Goal: Task Accomplishment & Management: Use online tool/utility

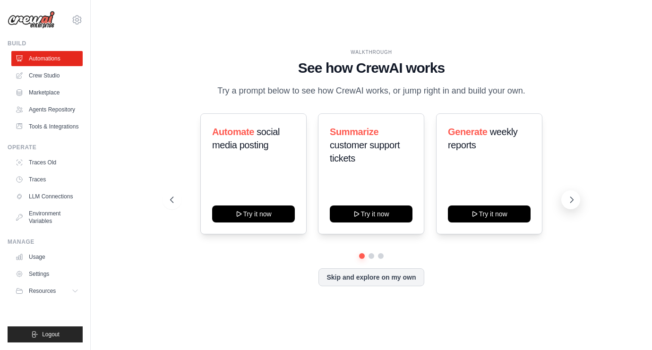
click at [571, 205] on icon at bounding box center [571, 199] width 9 height 9
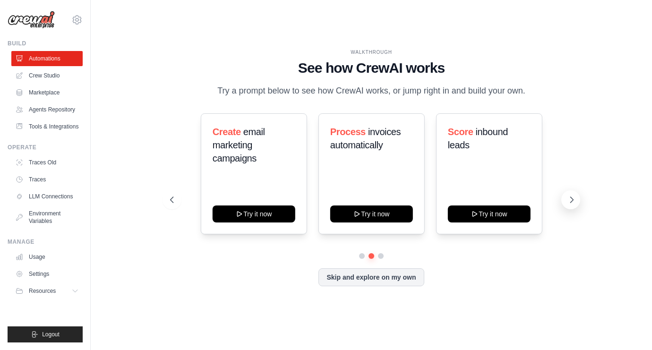
click at [570, 205] on icon at bounding box center [571, 199] width 9 height 9
click at [569, 205] on icon at bounding box center [571, 199] width 9 height 9
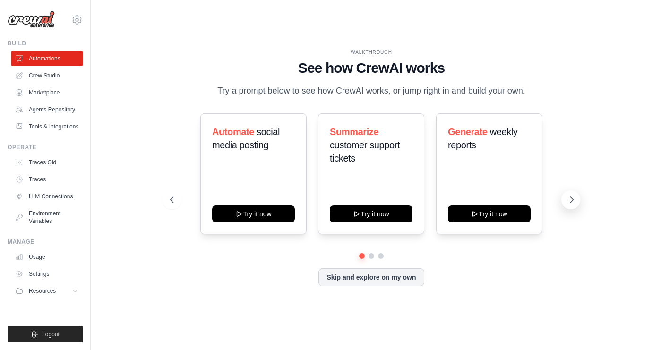
click at [571, 205] on icon at bounding box center [571, 199] width 9 height 9
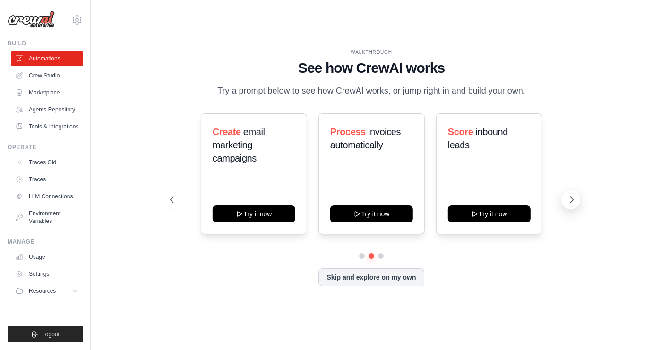
click at [571, 205] on icon at bounding box center [571, 199] width 9 height 9
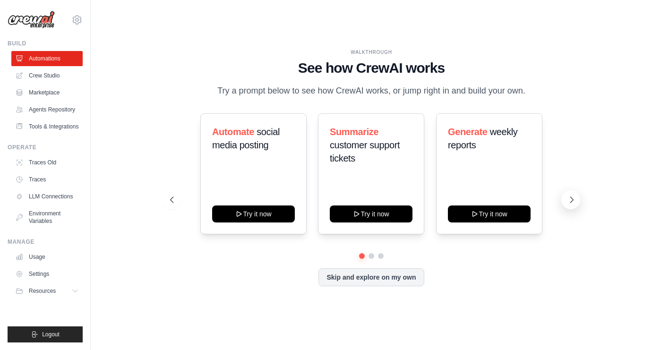
click at [571, 205] on icon at bounding box center [571, 199] width 9 height 9
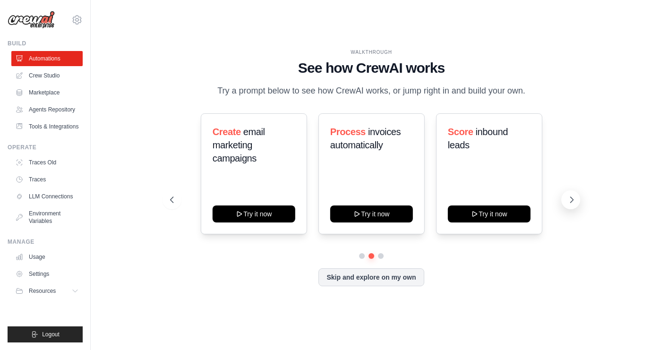
click at [571, 205] on icon at bounding box center [571, 199] width 9 height 9
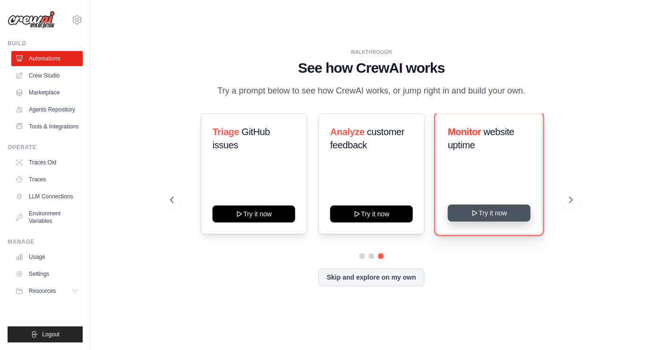
click at [495, 222] on button "Try it now" at bounding box center [489, 213] width 83 height 17
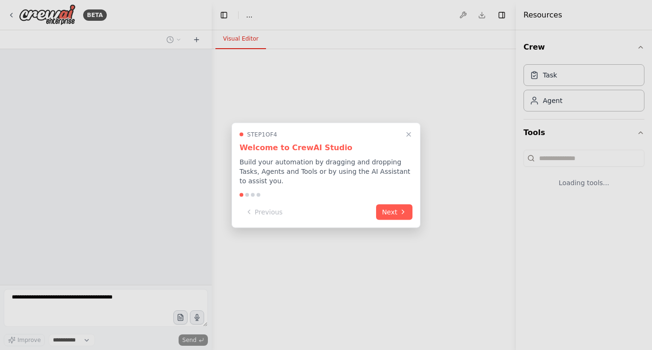
select select "****"
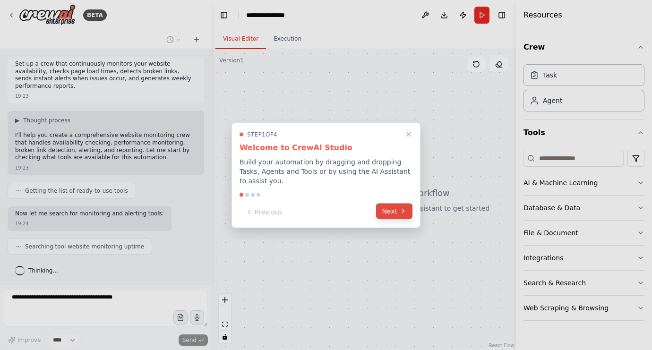
click at [393, 213] on button "Next" at bounding box center [394, 211] width 36 height 16
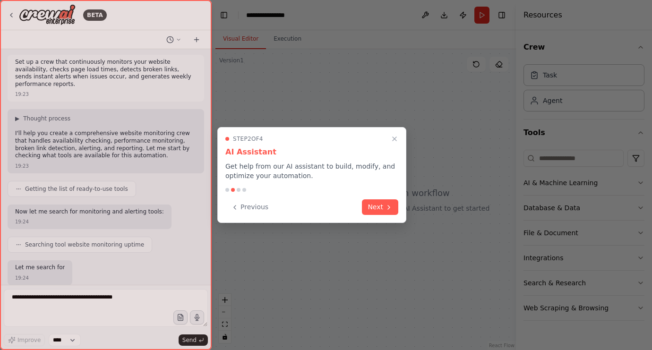
scroll to position [50, 0]
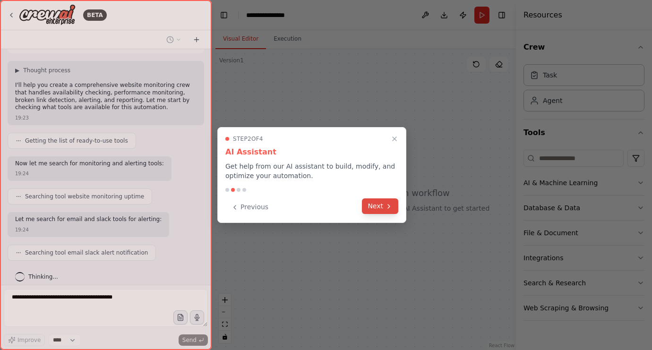
click at [380, 206] on button "Next" at bounding box center [380, 206] width 36 height 16
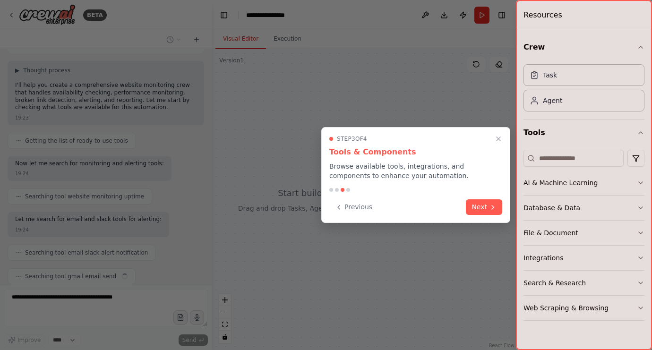
scroll to position [74, 0]
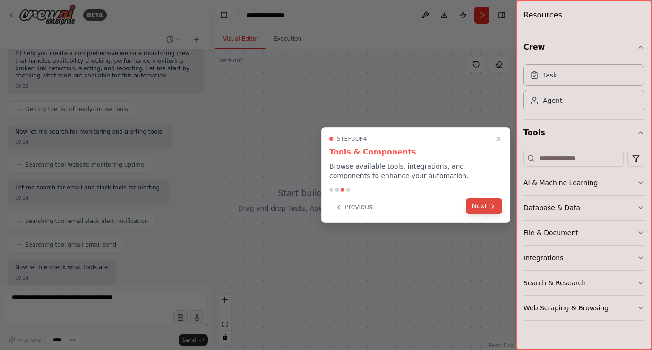
click at [480, 206] on button "Next" at bounding box center [484, 206] width 36 height 16
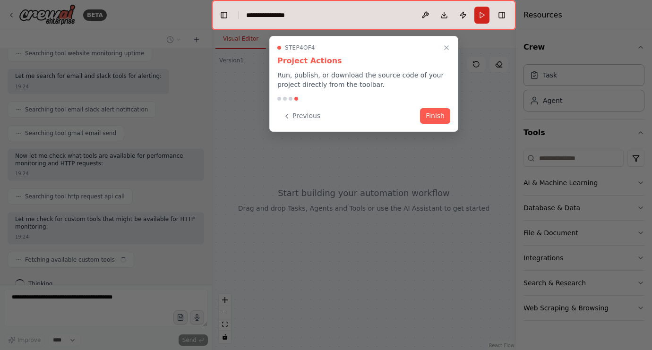
scroll to position [200, 0]
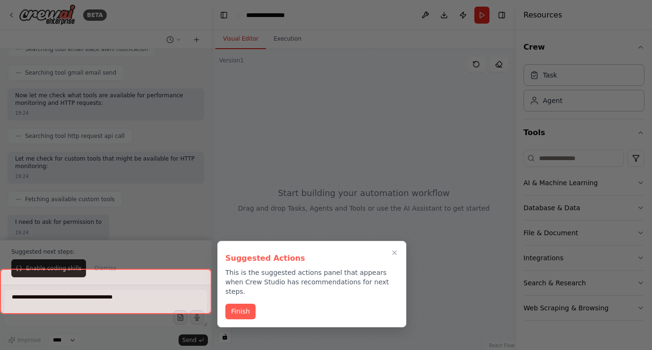
click at [435, 115] on div at bounding box center [326, 175] width 652 height 350
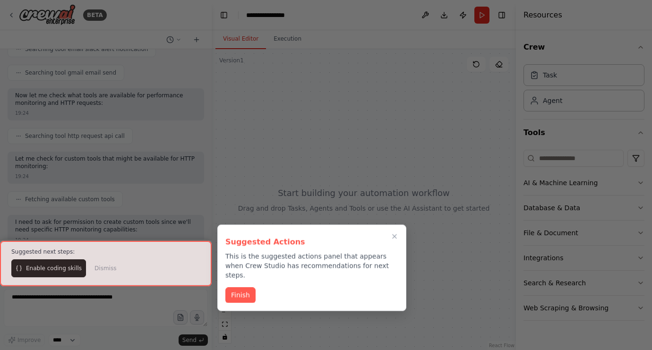
scroll to position [261, 0]
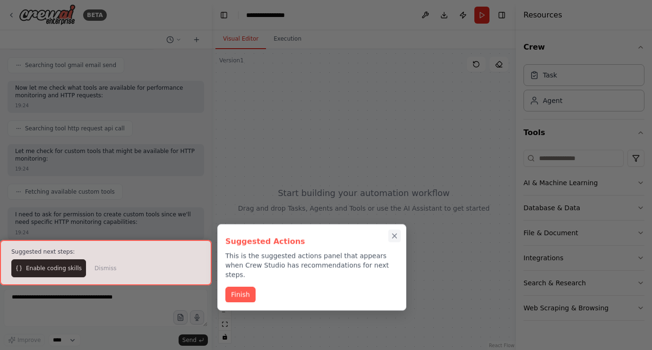
click at [394, 236] on icon "Close walkthrough" at bounding box center [394, 236] width 9 height 9
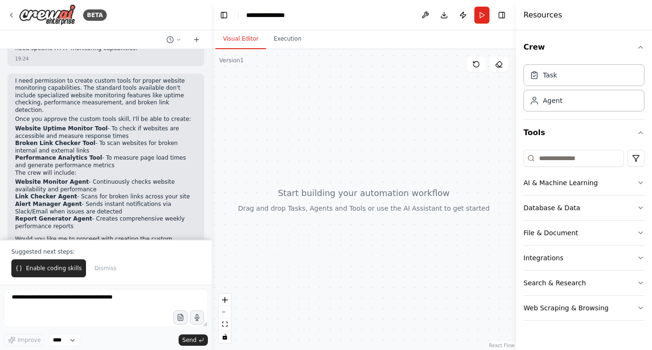
scroll to position [452, 0]
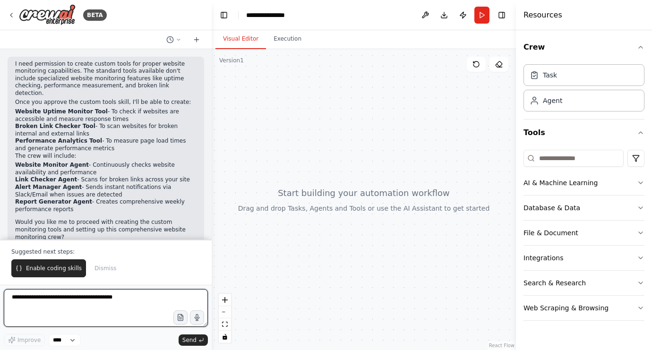
click at [39, 302] on textarea at bounding box center [106, 308] width 204 height 38
type textarea "***"
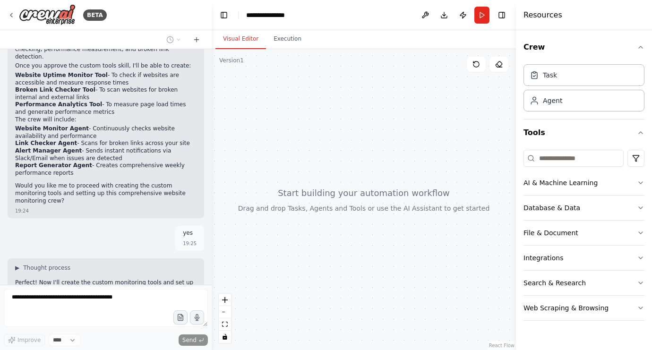
scroll to position [552, 0]
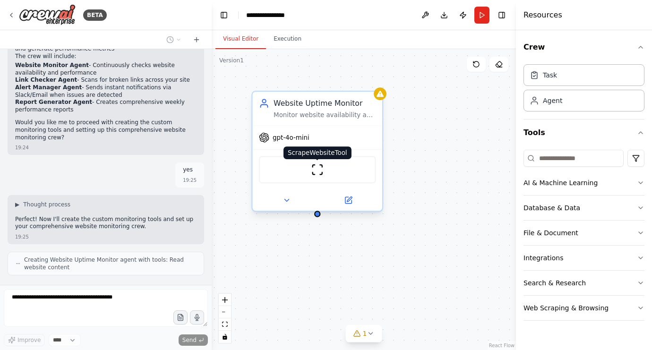
click at [317, 168] on img at bounding box center [317, 169] width 13 height 13
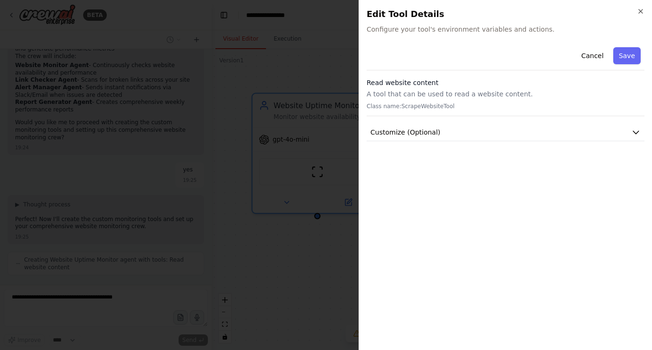
scroll to position [583, 0]
click at [428, 32] on span "Configure your tool's environment variables and actions." at bounding box center [506, 29] width 278 height 9
click at [394, 132] on span "Customize (Optional)" at bounding box center [405, 132] width 70 height 9
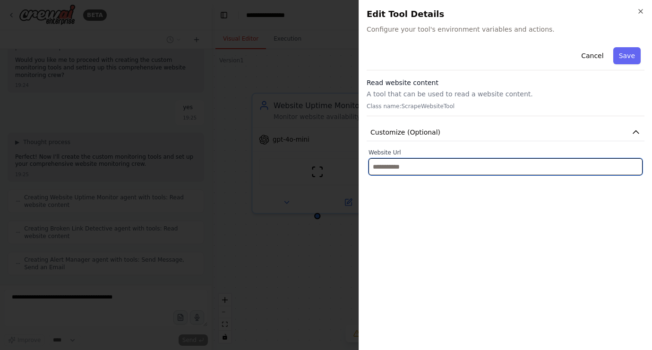
click at [392, 165] on input "text" at bounding box center [505, 166] width 274 height 17
type input "**********"
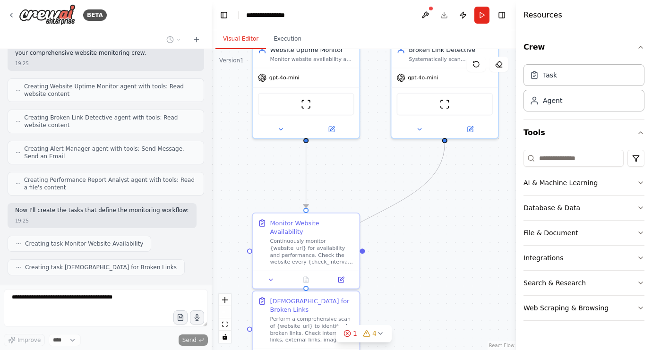
scroll to position [749, 0]
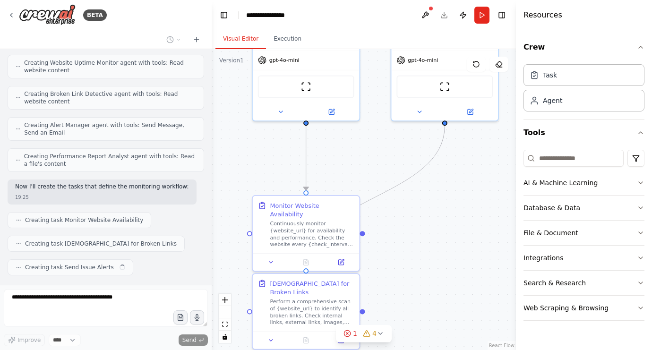
drag, startPoint x: 468, startPoint y: 280, endPoint x: 445, endPoint y: 183, distance: 100.1
click at [445, 183] on div ".deletable-edge-delete-btn { width: 20px; height: 20px; border: 0px solid #ffff…" at bounding box center [364, 199] width 304 height 301
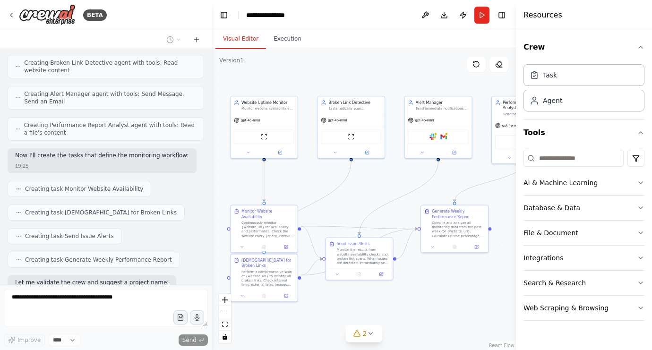
scroll to position [828, 0]
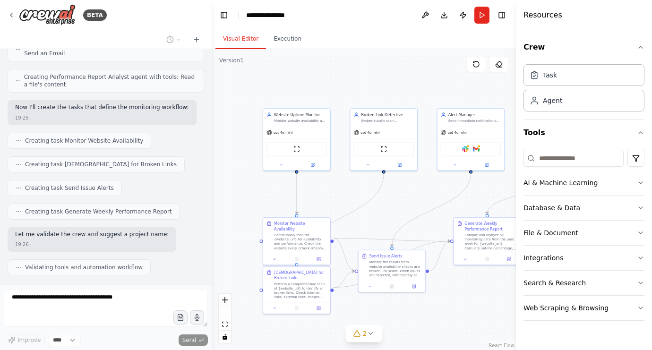
drag, startPoint x: 389, startPoint y: 66, endPoint x: 346, endPoint y: 99, distance: 54.2
click at [346, 99] on div ".deletable-edge-delete-btn { width: 20px; height: 20px; border: 0px solid #ffff…" at bounding box center [364, 199] width 304 height 301
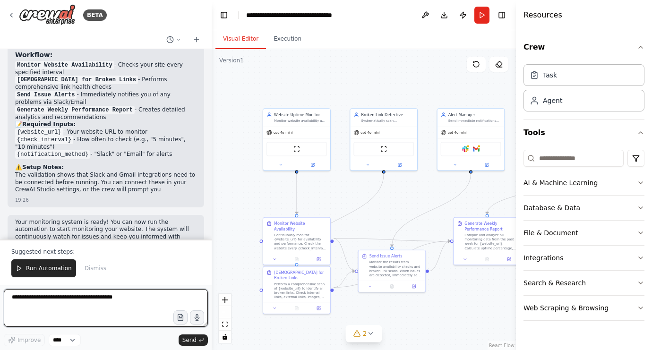
scroll to position [1209, 0]
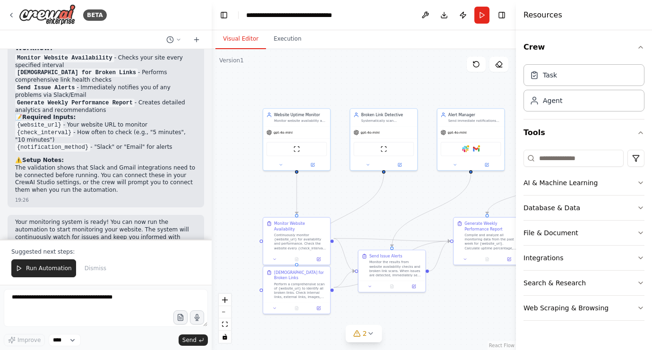
click at [36, 121] on code "{website_url}" at bounding box center [39, 125] width 48 height 9
click at [51, 270] on span "Run Automation" at bounding box center [49, 269] width 46 height 8
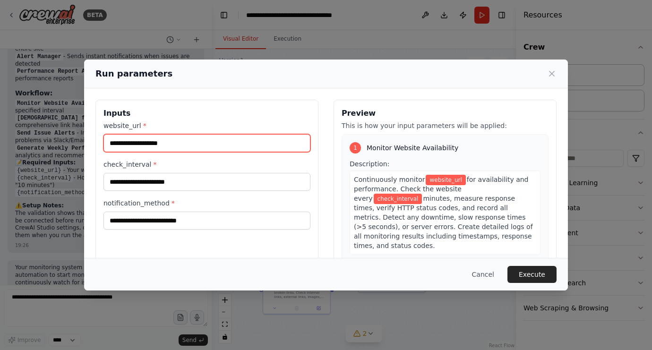
click at [142, 143] on input "website_url *" at bounding box center [206, 143] width 207 height 18
type input "**********"
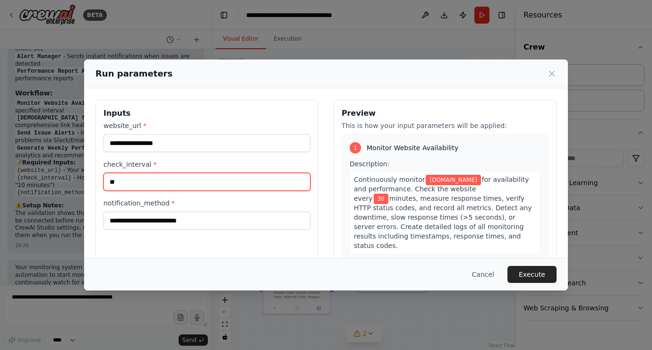
type input "**"
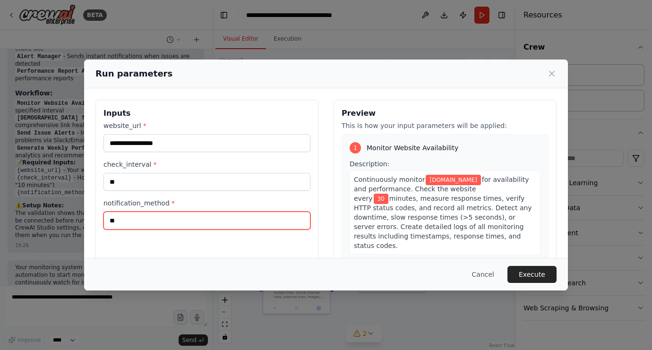
type input "*"
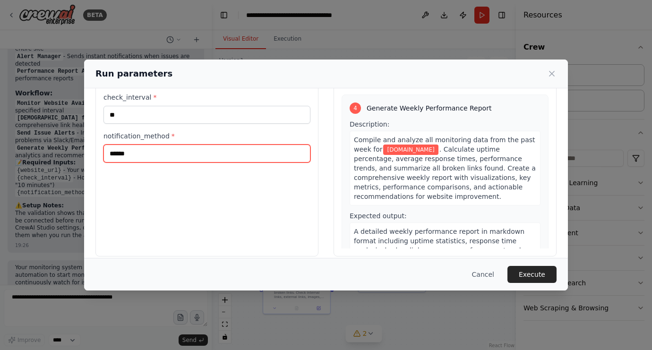
scroll to position [77, 0]
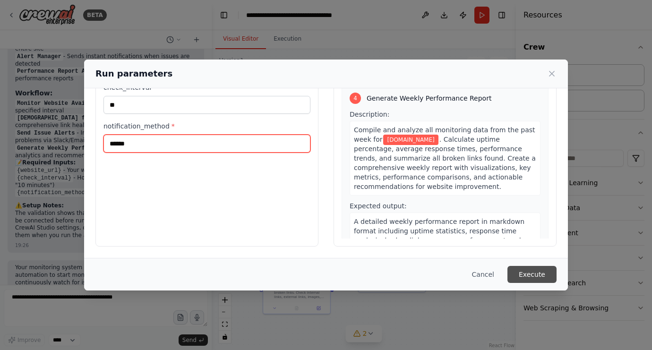
type input "******"
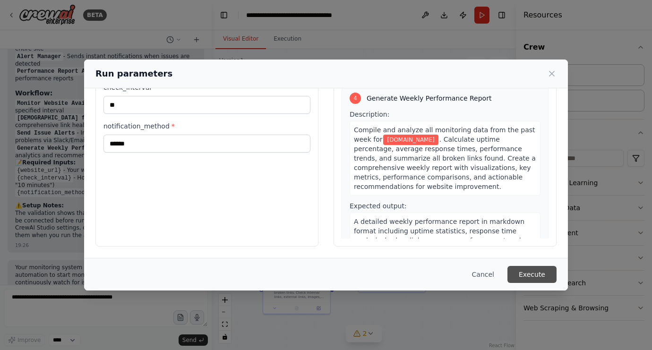
click at [529, 274] on button "Execute" at bounding box center [531, 274] width 49 height 17
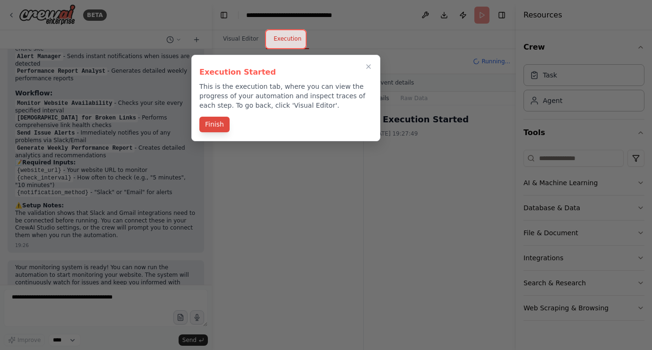
click at [218, 124] on button "Finish" at bounding box center [214, 125] width 30 height 16
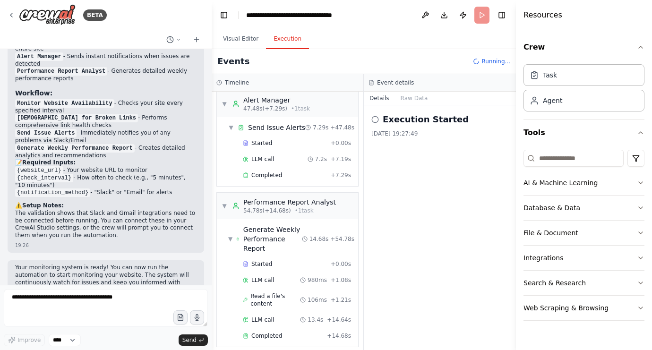
scroll to position [1209, 0]
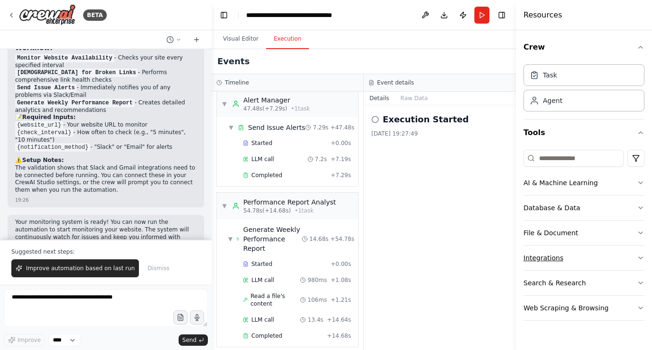
click at [548, 257] on div "Integrations" at bounding box center [543, 257] width 40 height 9
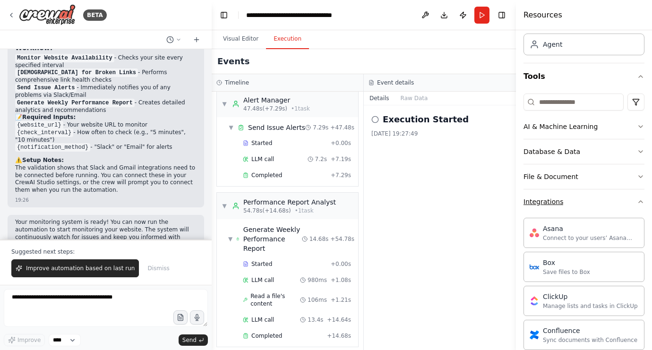
scroll to position [0, 0]
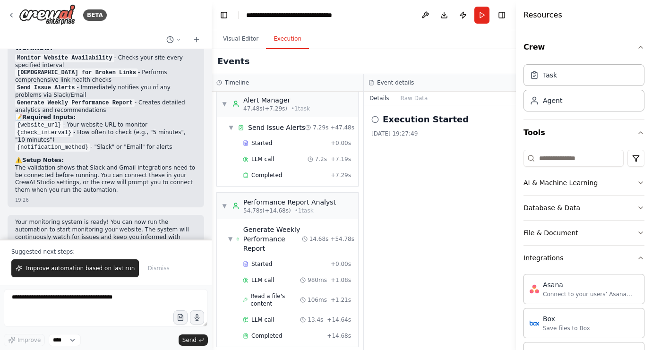
click at [545, 256] on div "Integrations" at bounding box center [543, 257] width 40 height 9
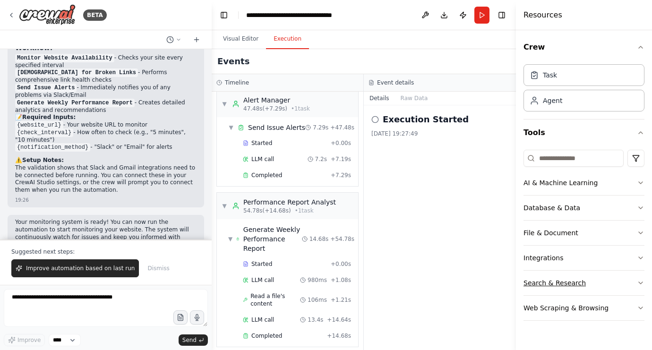
click at [553, 282] on div "Search & Research" at bounding box center [554, 282] width 62 height 9
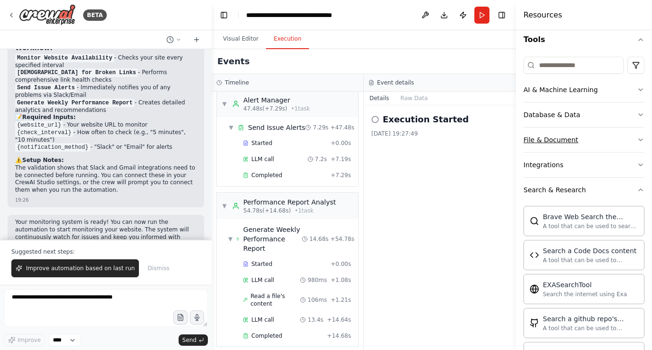
scroll to position [94, 0]
click at [549, 190] on div "Search & Research" at bounding box center [554, 188] width 62 height 9
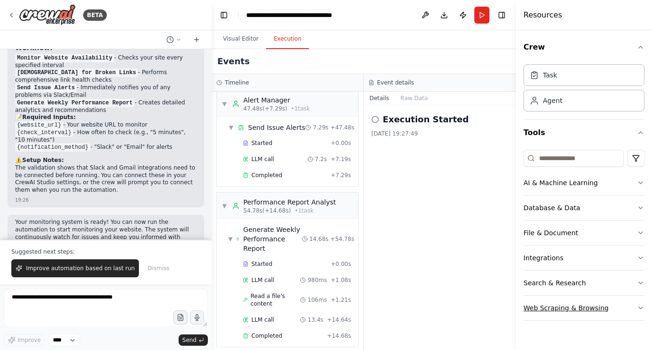
click at [556, 309] on div "Web Scraping & Browsing" at bounding box center [565, 307] width 85 height 9
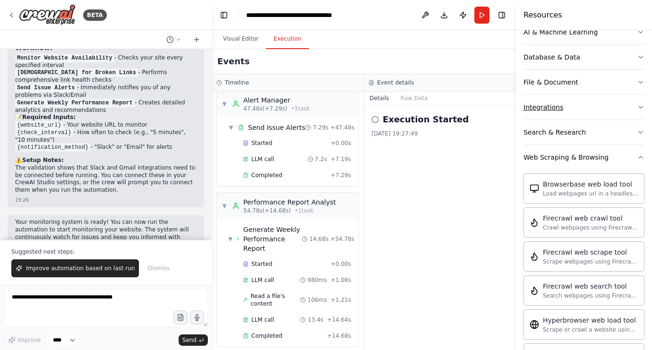
scroll to position [155, 0]
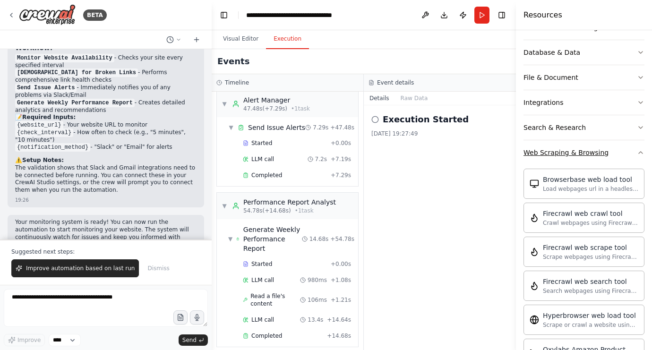
click at [546, 156] on div "Web Scraping & Browsing" at bounding box center [565, 152] width 85 height 9
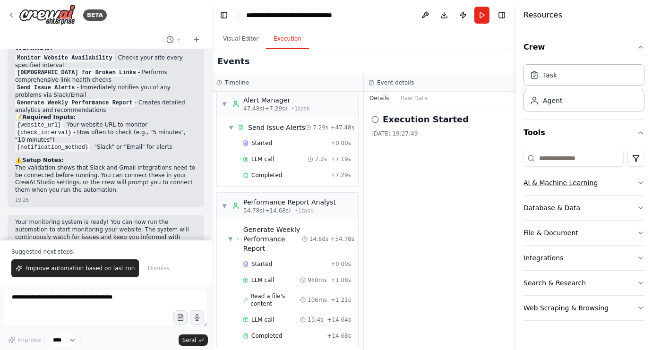
click at [547, 184] on div "AI & Machine Learning" at bounding box center [560, 182] width 74 height 9
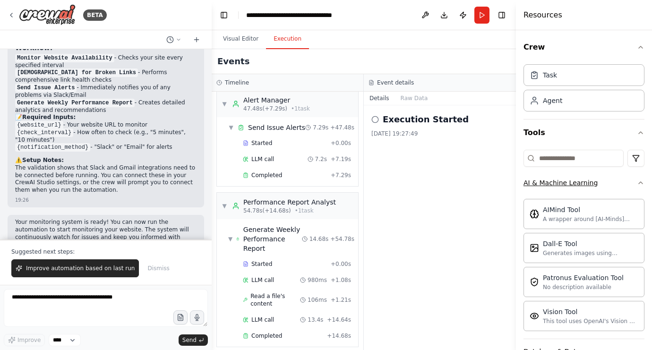
click at [547, 184] on div "AI & Machine Learning" at bounding box center [560, 182] width 74 height 9
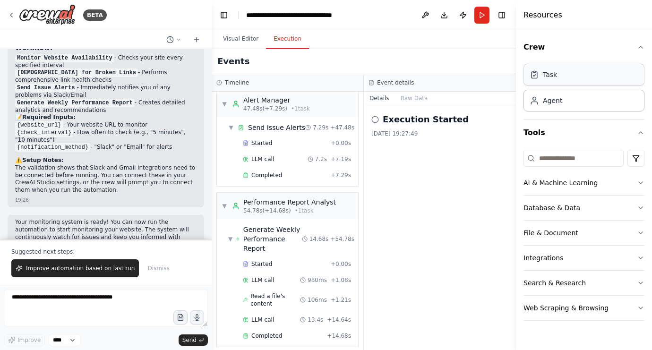
click at [555, 76] on div "Task" at bounding box center [550, 74] width 14 height 9
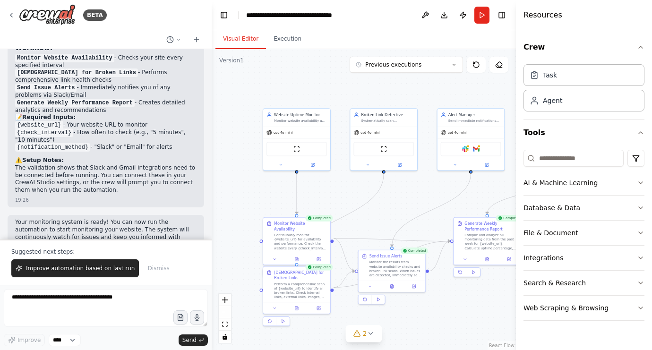
click at [241, 38] on button "Visual Editor" at bounding box center [240, 39] width 51 height 20
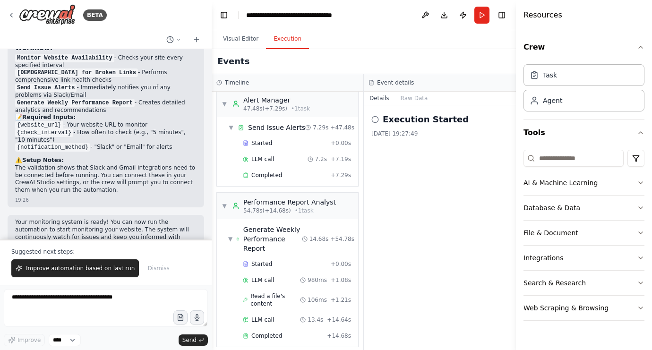
click at [287, 43] on button "Execution" at bounding box center [287, 39] width 43 height 20
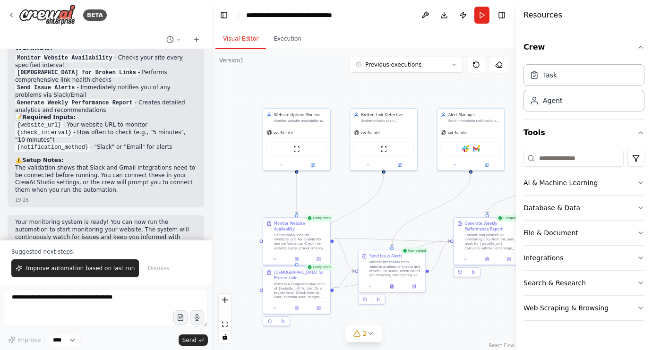
click at [242, 38] on button "Visual Editor" at bounding box center [240, 39] width 51 height 20
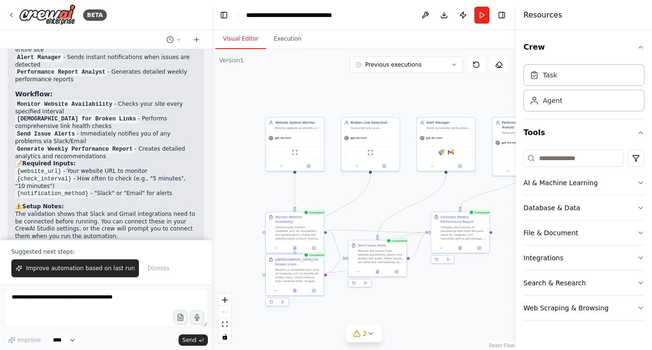
scroll to position [1209, 0]
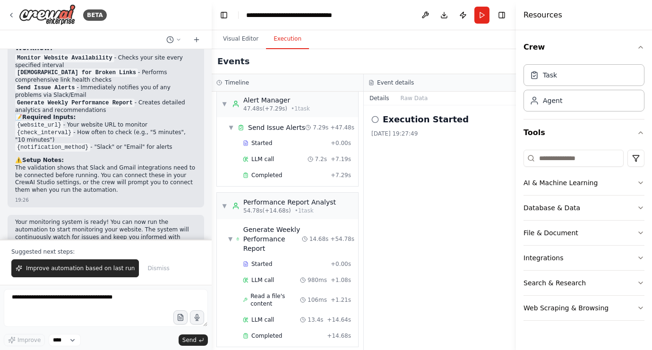
click at [287, 40] on button "Execution" at bounding box center [287, 39] width 43 height 20
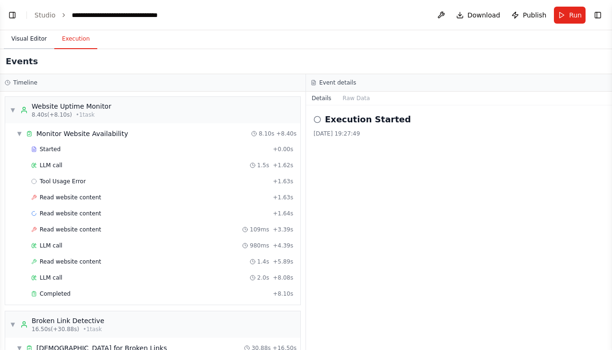
click at [30, 38] on button "Visual Editor" at bounding box center [29, 39] width 51 height 20
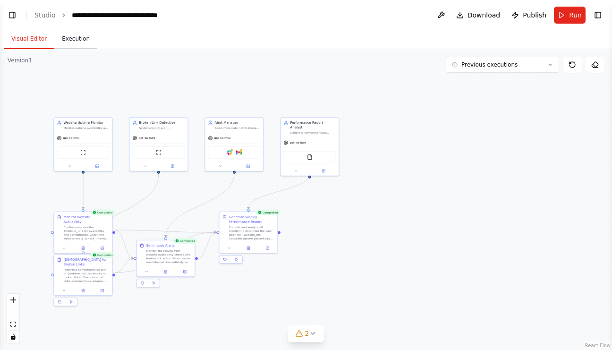
click at [79, 41] on button "Execution" at bounding box center [75, 39] width 43 height 20
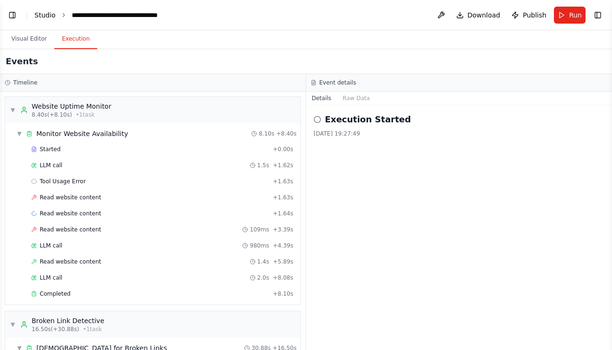
click at [45, 14] on link "Studio" at bounding box center [44, 15] width 21 height 8
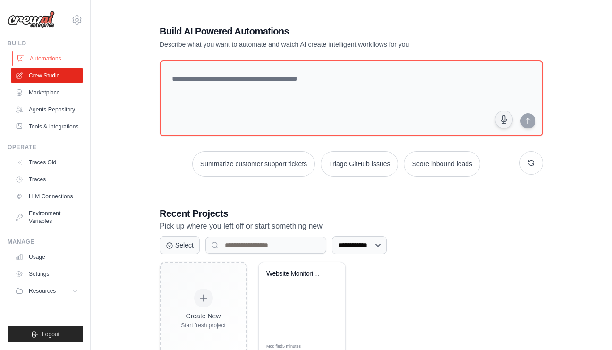
click at [54, 58] on link "Automations" at bounding box center [47, 58] width 71 height 15
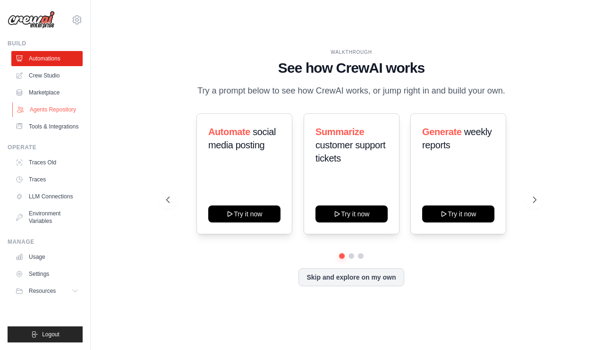
click at [50, 108] on link "Agents Repository" at bounding box center [47, 109] width 71 height 15
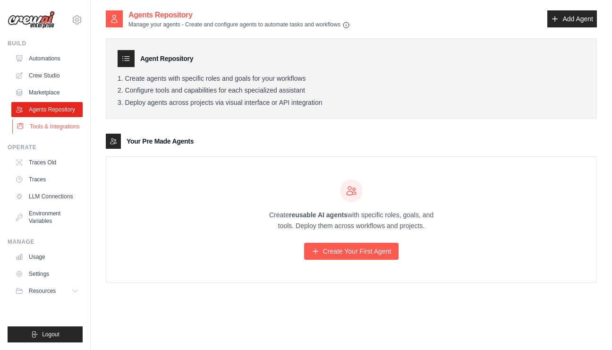
click at [48, 132] on link "Tools & Integrations" at bounding box center [47, 126] width 71 height 15
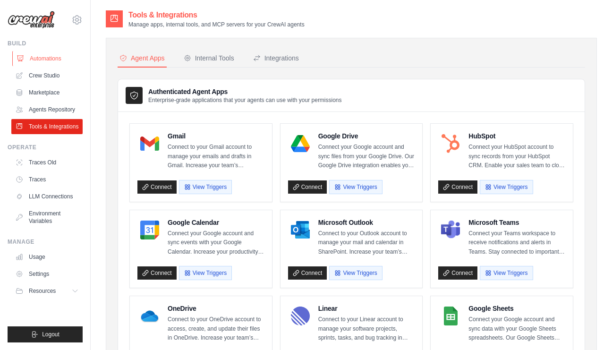
click at [51, 59] on link "Automations" at bounding box center [47, 58] width 71 height 15
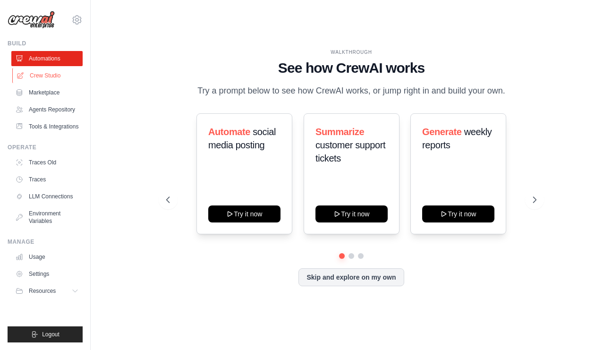
click at [51, 74] on link "Crew Studio" at bounding box center [47, 75] width 71 height 15
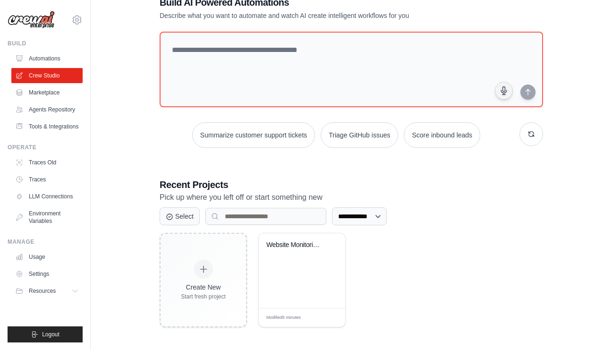
scroll to position [30, 0]
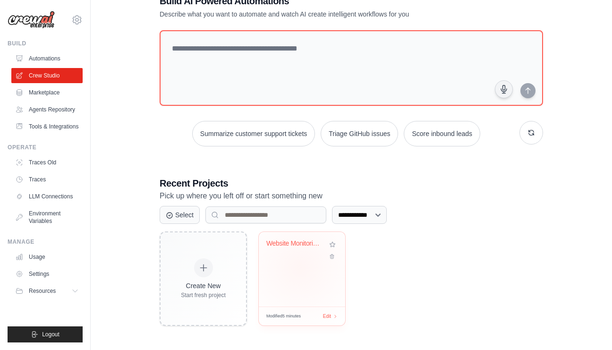
click at [300, 267] on div "Website Monitoring & Alerting Syste..." at bounding box center [302, 269] width 86 height 75
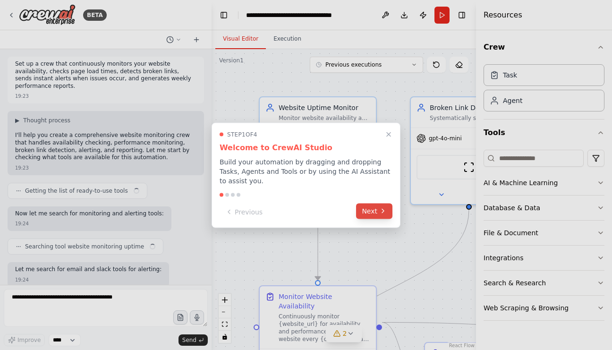
scroll to position [1164, 0]
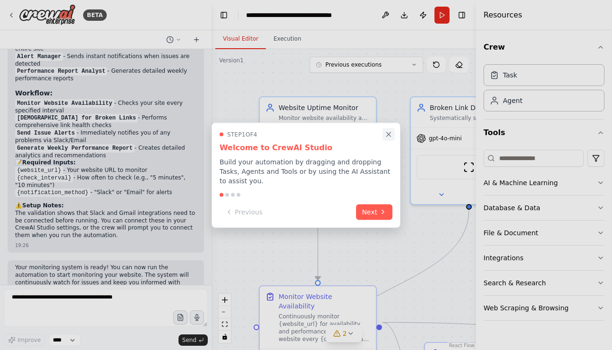
click at [387, 135] on icon "Close walkthrough" at bounding box center [389, 134] width 9 height 9
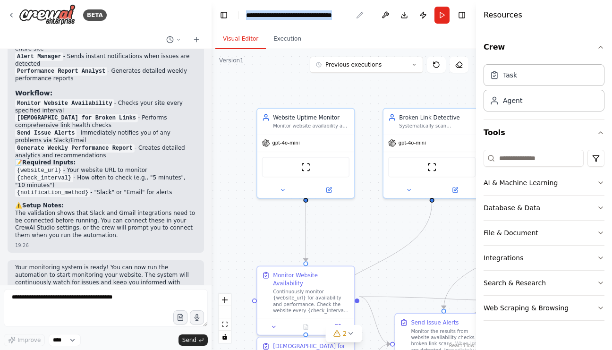
drag, startPoint x: 248, startPoint y: 14, endPoint x: 362, endPoint y: 19, distance: 114.0
click at [362, 19] on div "**********" at bounding box center [305, 14] width 118 height 9
click at [359, 14] on icon "breadcrumb" at bounding box center [360, 15] width 8 height 8
click at [360, 16] on icon "breadcrumb" at bounding box center [360, 15] width 8 height 8
click at [337, 15] on div "**********" at bounding box center [299, 14] width 106 height 9
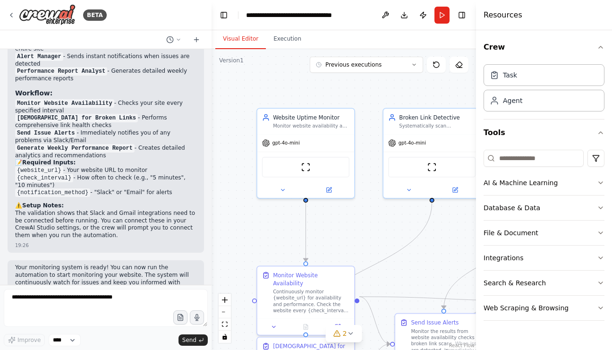
click at [335, 15] on div "**********" at bounding box center [305, 14] width 119 height 9
copy div "**********"
